Goal: Task Accomplishment & Management: Complete application form

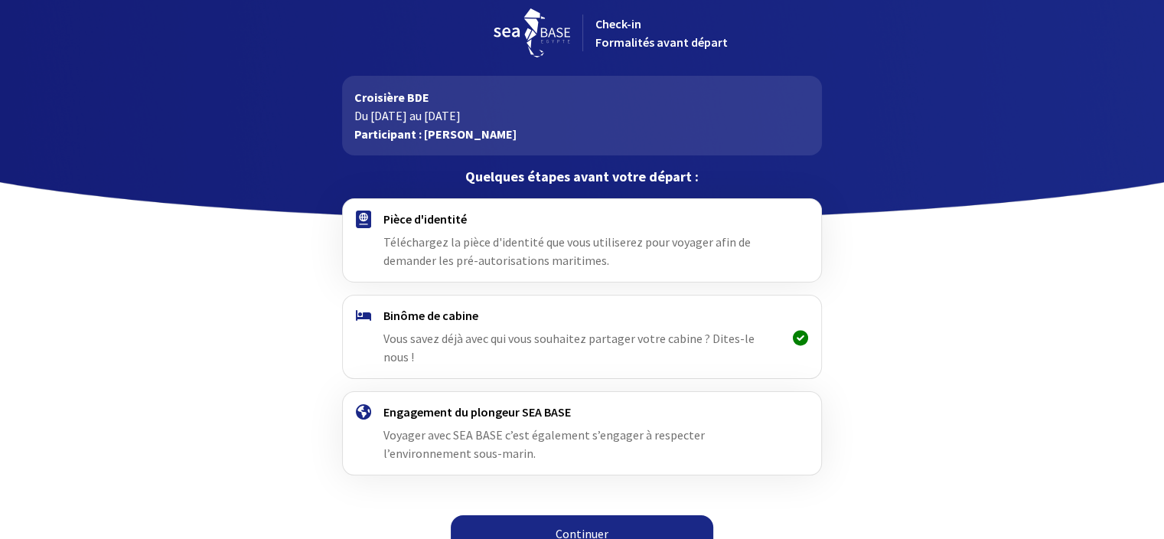
scroll to position [12, 0]
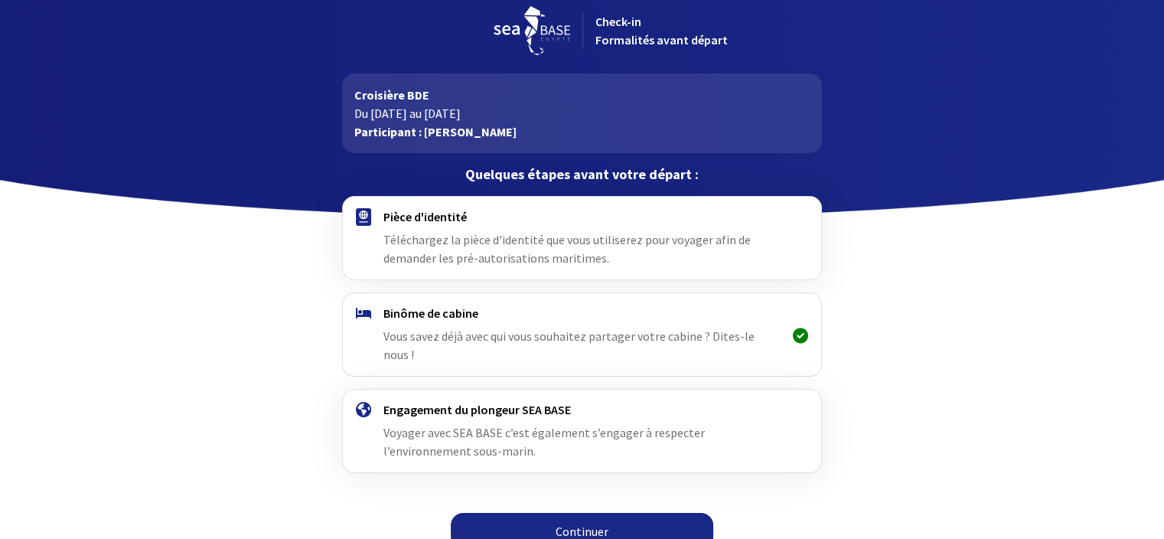
click at [364, 214] on img at bounding box center [363, 217] width 15 height 18
click at [726, 237] on span "Téléchargez la pièce d'identité que vous utiliserez pour voyager afin de demand…" at bounding box center [567, 249] width 367 height 34
click at [645, 242] on span "Téléchargez la pièce d'identité que vous utiliserez pour voyager afin de demand…" at bounding box center [567, 249] width 367 height 34
click at [409, 213] on h4 "Pièce d'identité" at bounding box center [582, 216] width 397 height 15
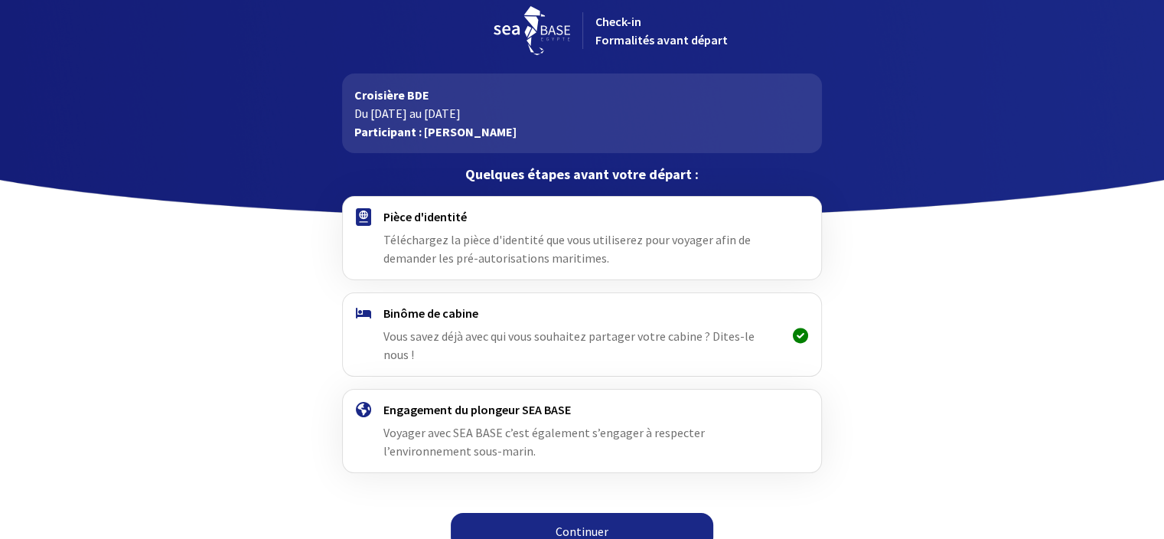
click at [532, 513] on link "Continuer" at bounding box center [582, 531] width 263 height 37
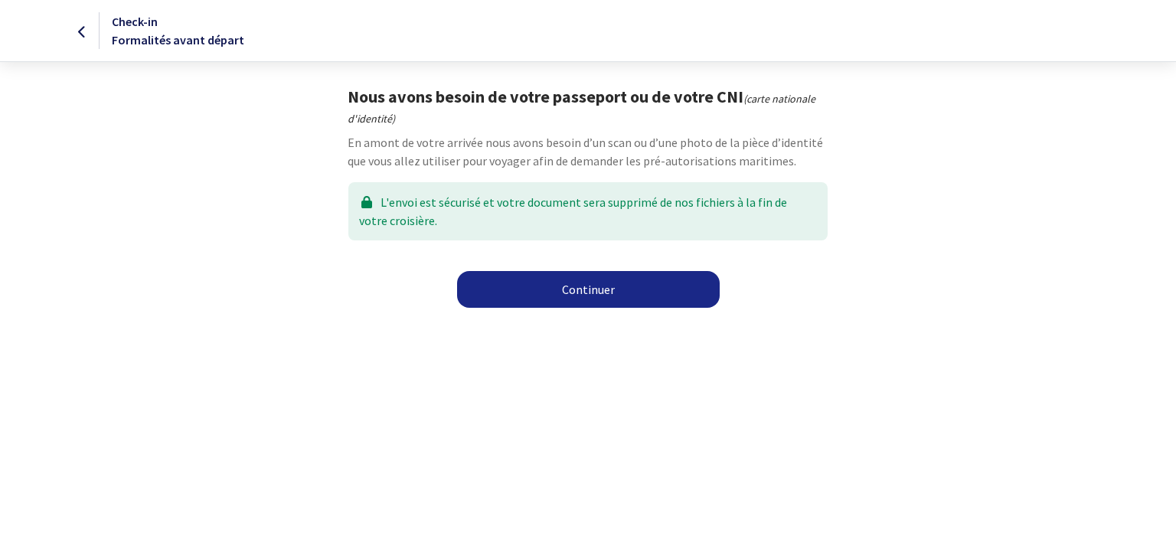
click at [679, 280] on link "Continuer" at bounding box center [588, 289] width 263 height 37
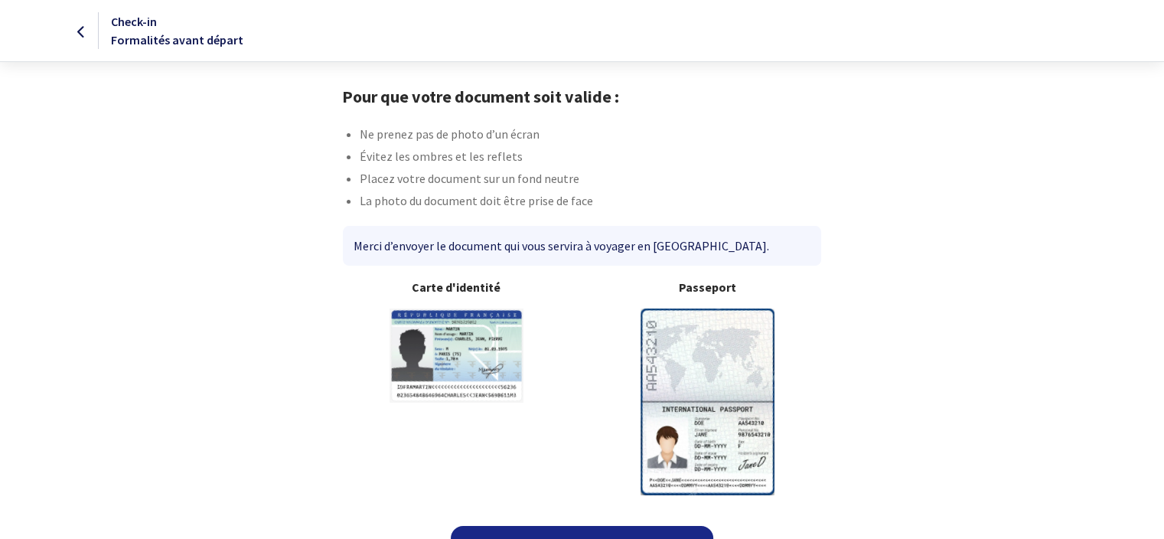
scroll to position [32, 0]
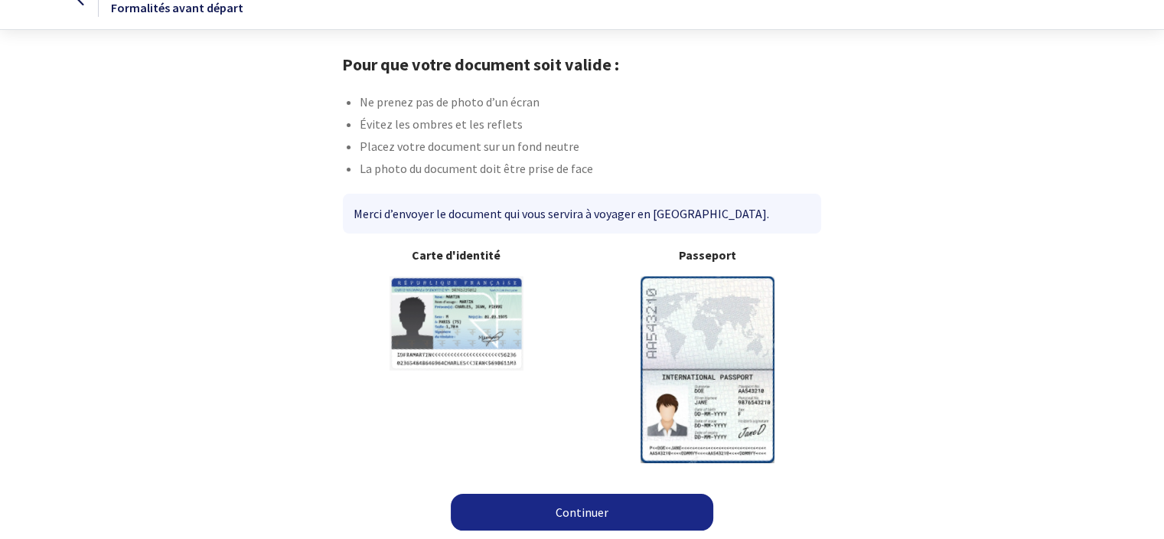
click at [730, 364] on img at bounding box center [708, 369] width 134 height 186
click at [572, 511] on link "Continuer" at bounding box center [582, 512] width 263 height 37
click at [586, 511] on link "Continuer" at bounding box center [582, 512] width 263 height 37
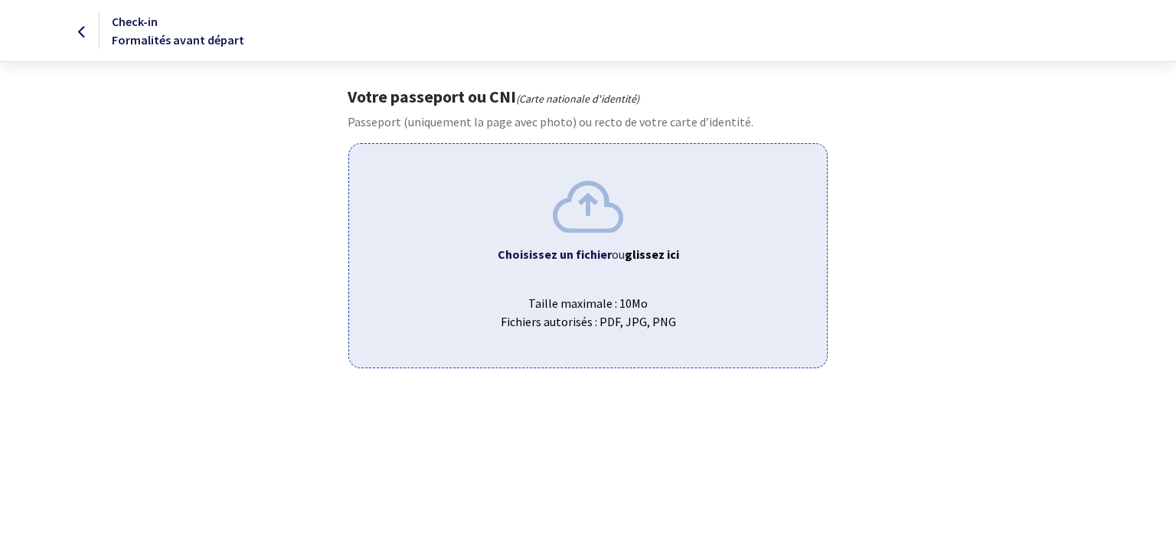
drag, startPoint x: 566, startPoint y: 308, endPoint x: 1074, endPoint y: 201, distance: 518.9
click at [1074, 201] on body "Check-in Formalités avant départ Votre passeport ou CNI (Carte nationale d'iden…" at bounding box center [588, 184] width 1176 height 368
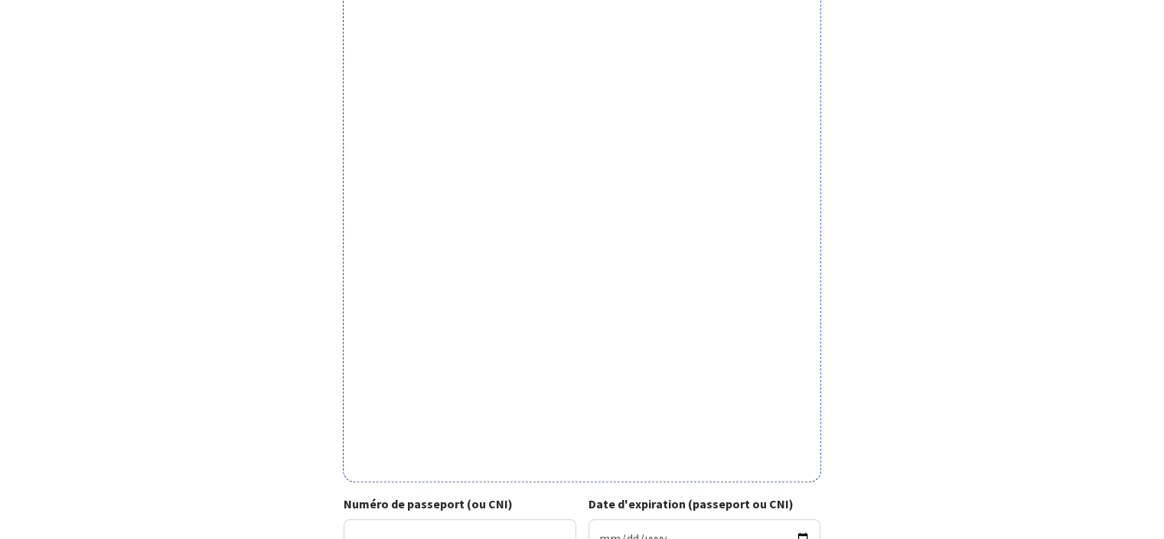
scroll to position [306, 0]
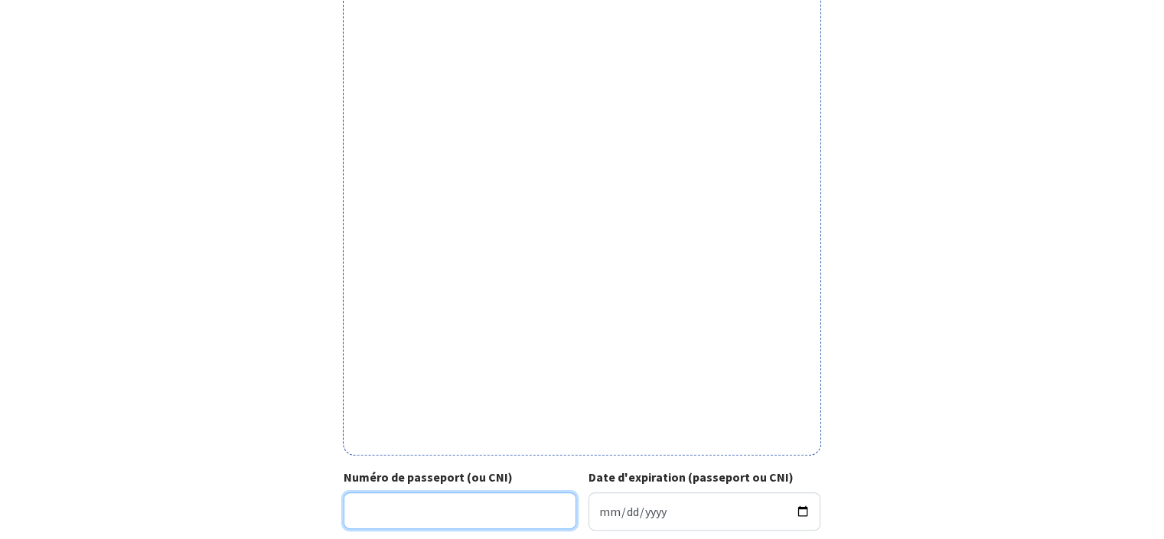
click at [388, 501] on input "Numéro de passeport (ou CNI)" at bounding box center [460, 510] width 233 height 37
type input "18HF12917"
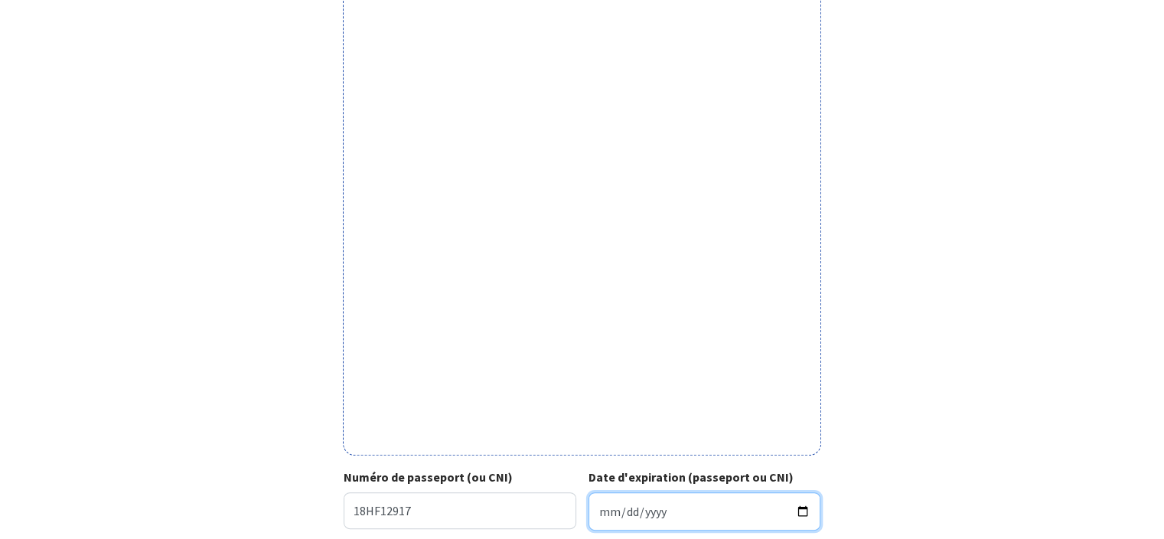
click at [687, 517] on input "Date d'expiration (passeport ou CNI)" at bounding box center [705, 511] width 233 height 38
type input "2029-01-08"
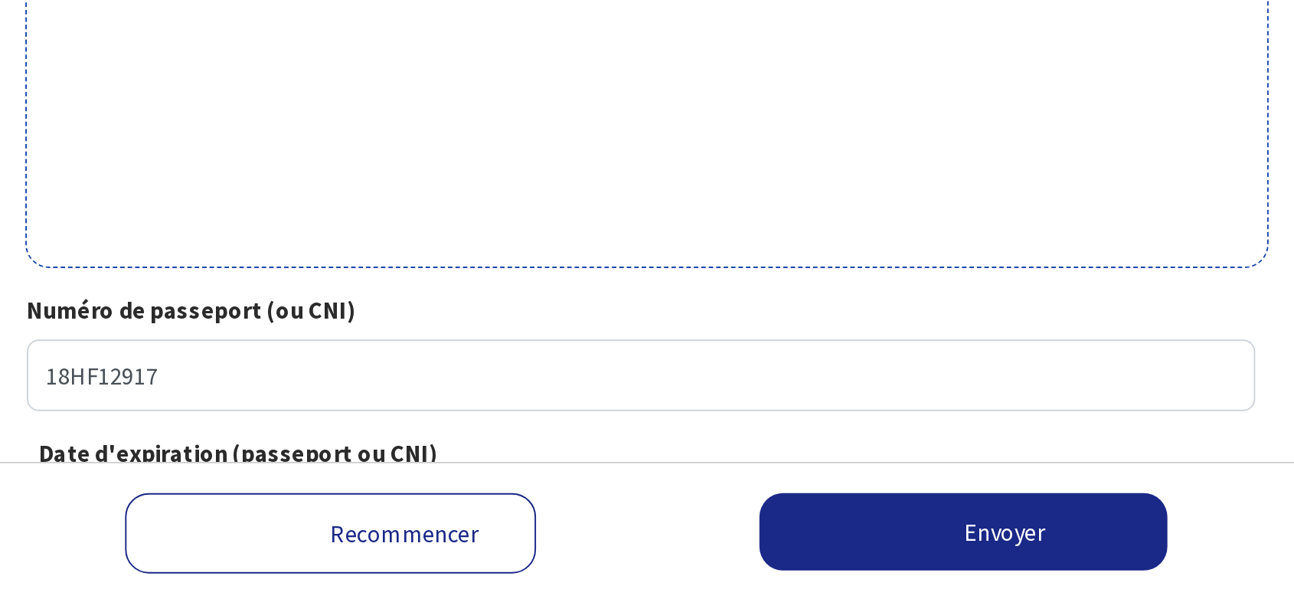
scroll to position [433, 0]
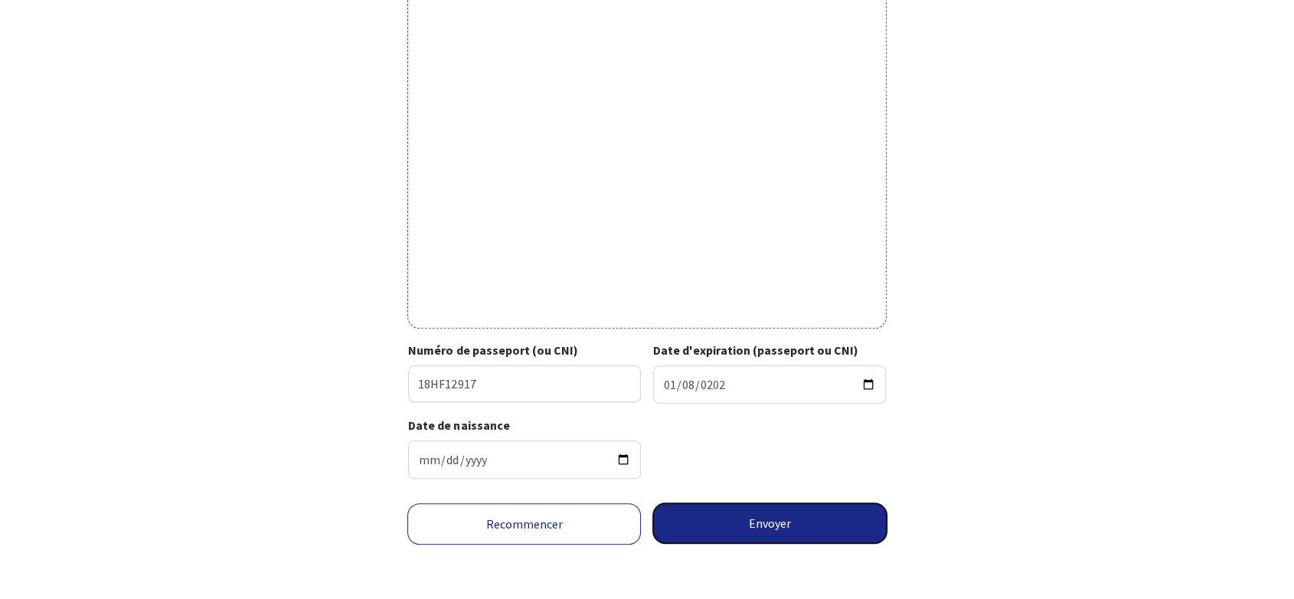
click at [790, 531] on button "Envoyer" at bounding box center [769, 523] width 233 height 40
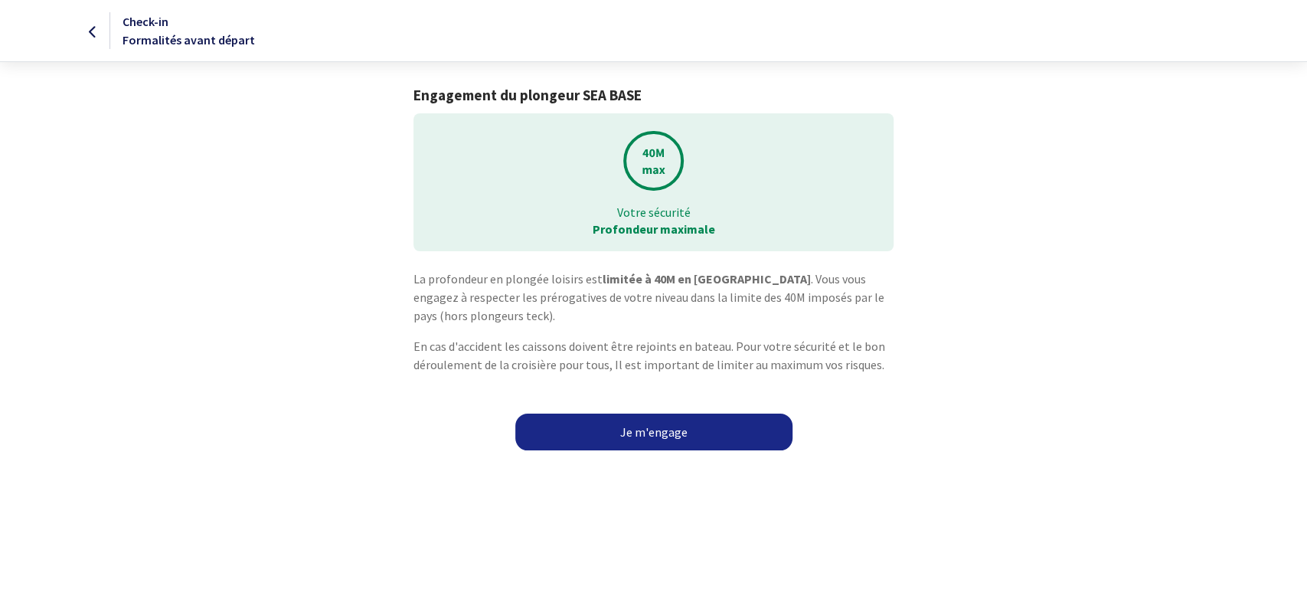
click at [681, 428] on link "Je m'engage" at bounding box center [653, 431] width 277 height 37
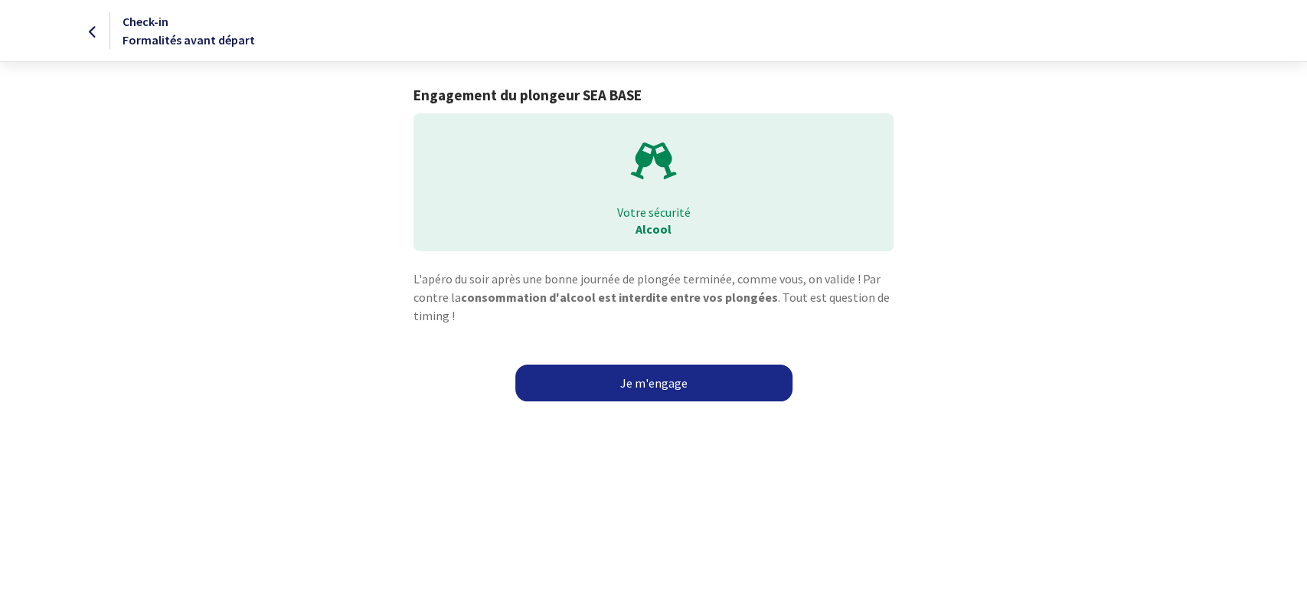
click at [693, 390] on link "Je m'engage" at bounding box center [653, 382] width 277 height 37
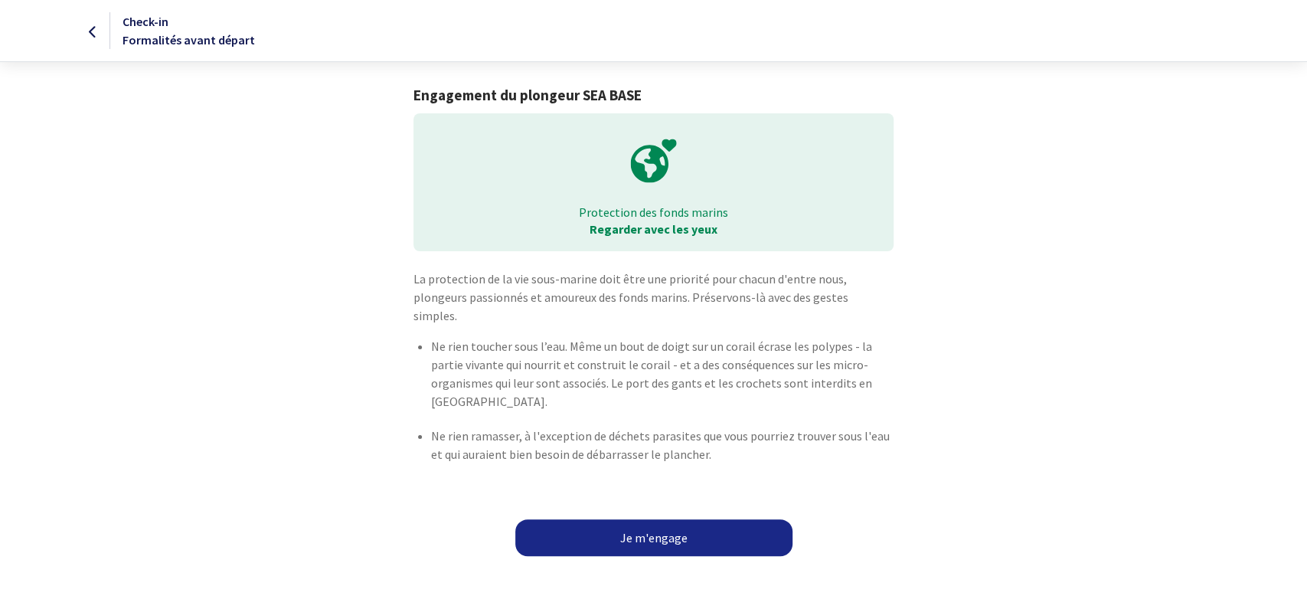
click at [682, 519] on link "Je m'engage" at bounding box center [653, 537] width 277 height 37
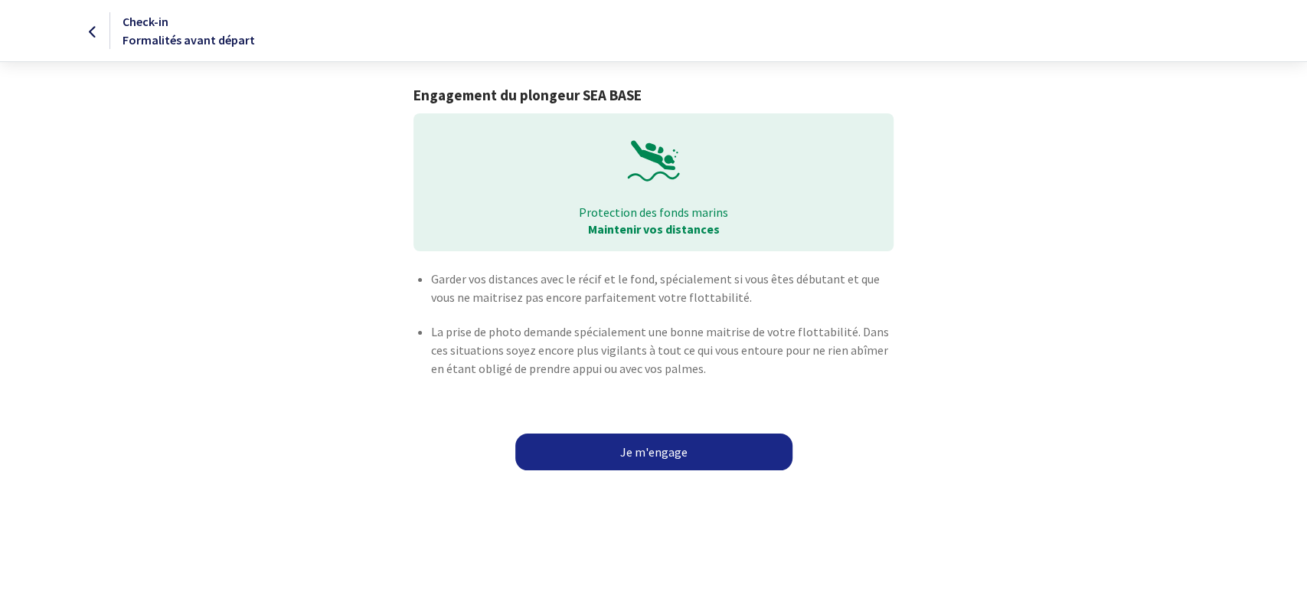
click at [726, 450] on link "Je m'engage" at bounding box center [653, 451] width 277 height 37
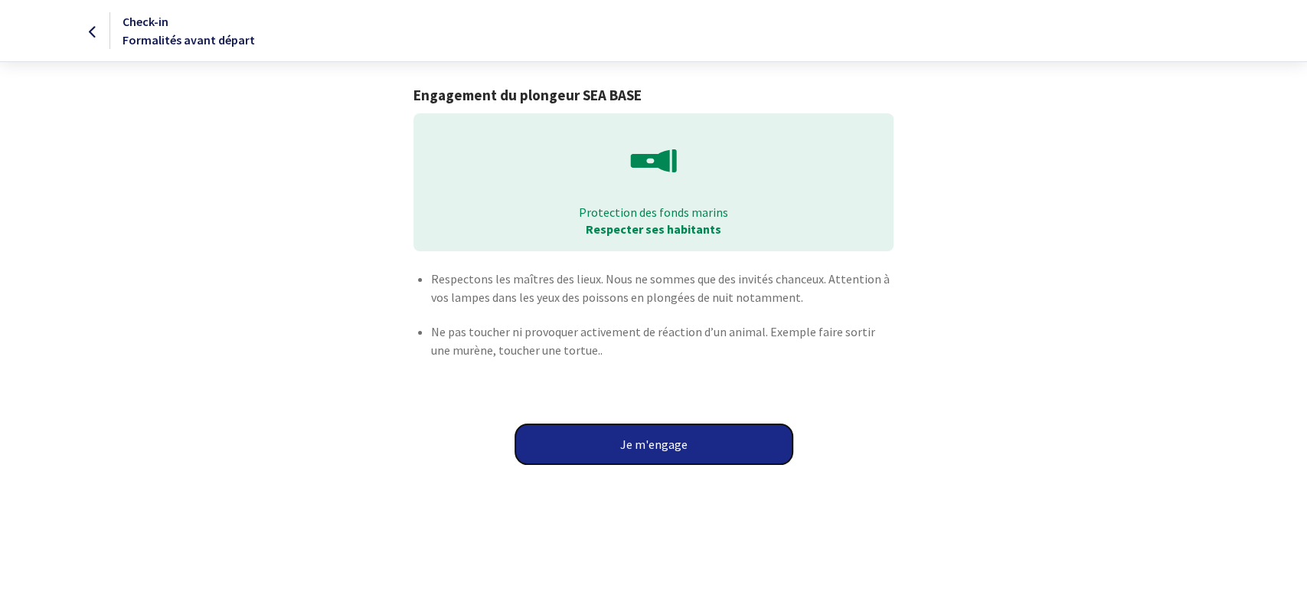
click at [726, 450] on button "Je m'engage" at bounding box center [653, 444] width 277 height 40
click at [690, 449] on button "Je m'engage" at bounding box center [653, 444] width 277 height 40
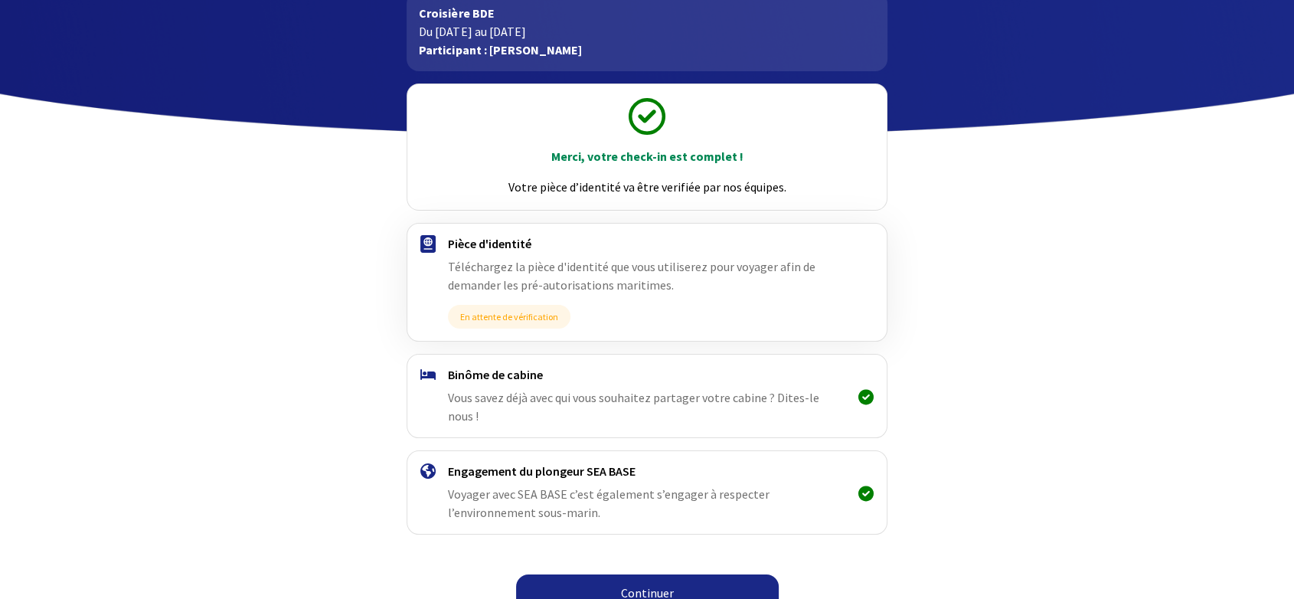
scroll to position [96, 0]
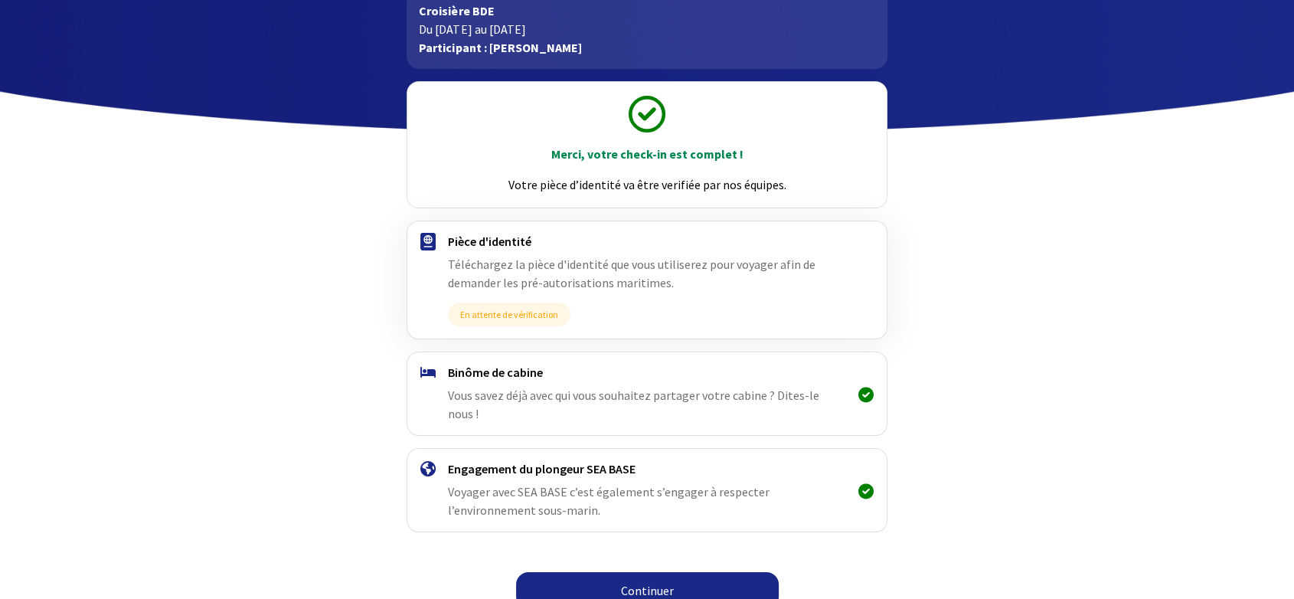
click at [629, 576] on link "Continuer" at bounding box center [647, 590] width 263 height 37
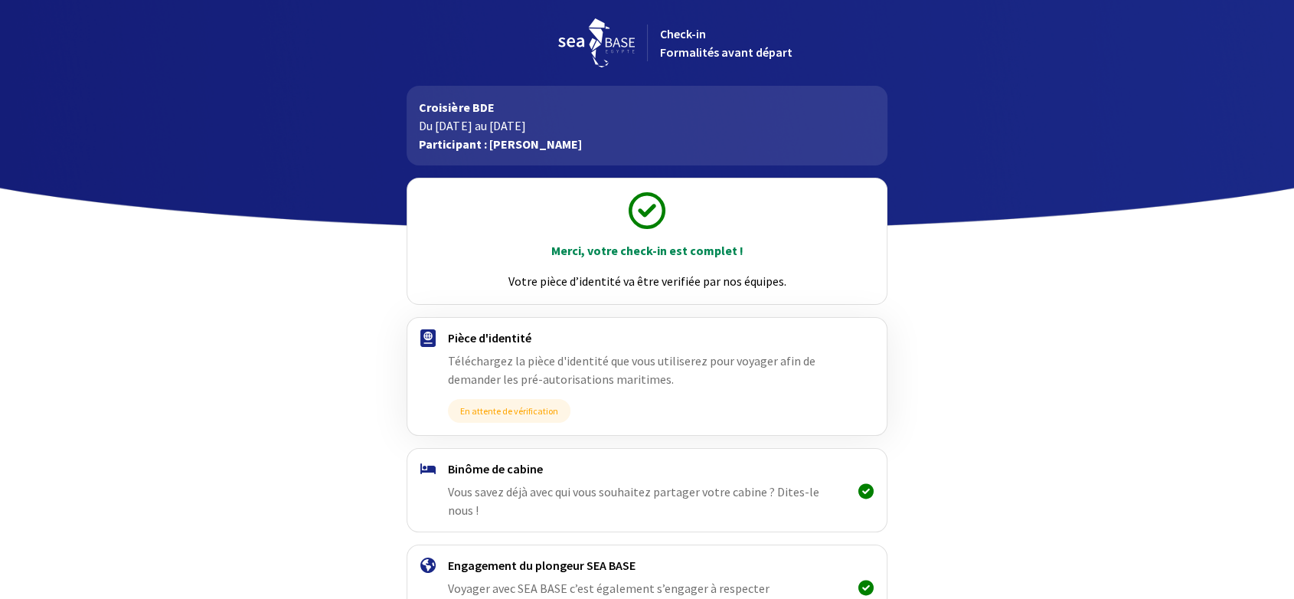
scroll to position [96, 0]
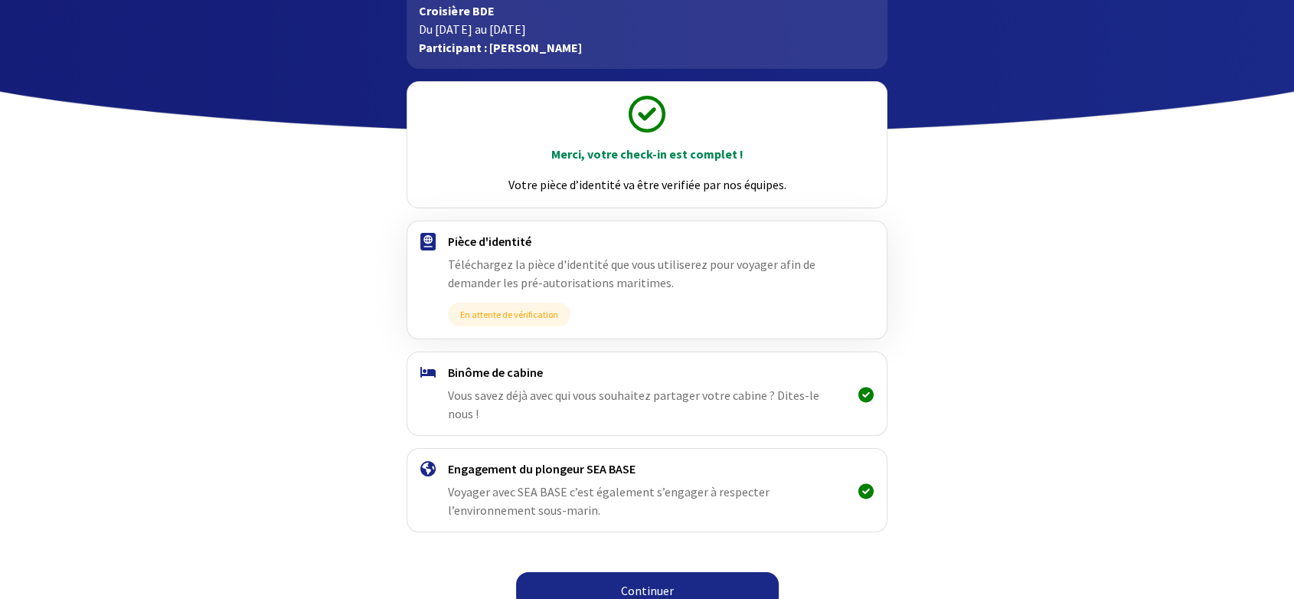
click at [667, 577] on link "Continuer" at bounding box center [647, 590] width 263 height 37
